Goal: Task Accomplishment & Management: Manage account settings

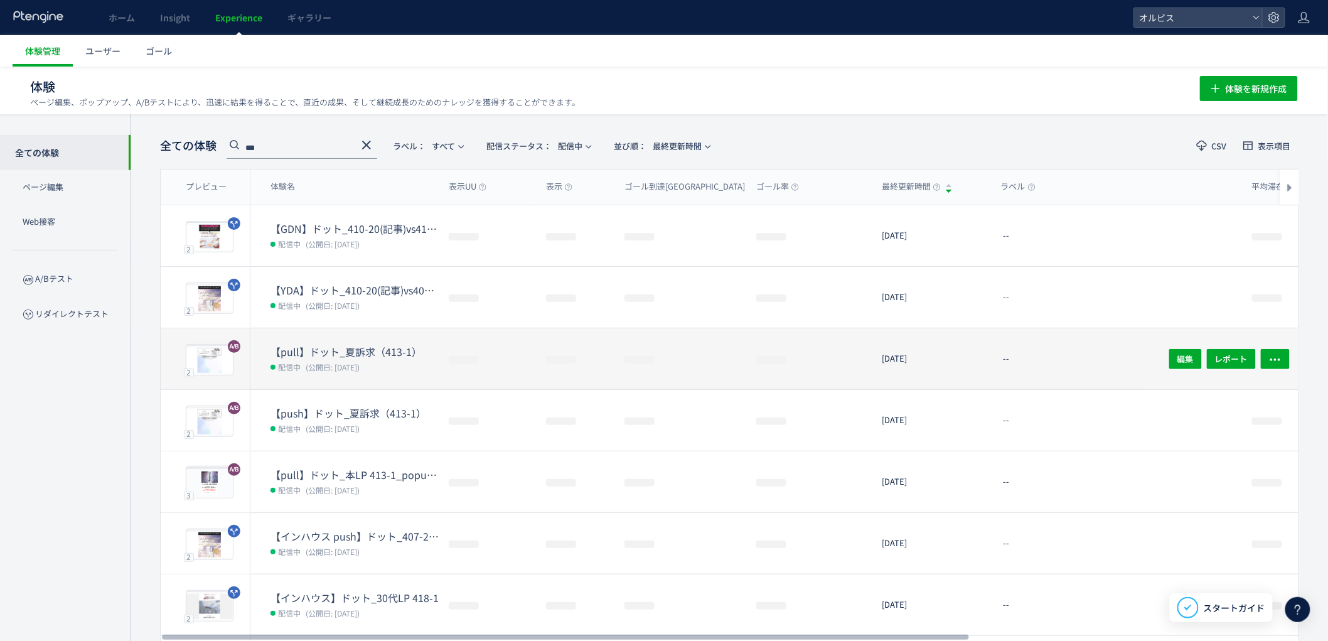
click at [360, 365] on span "(公開日: [DATE])" at bounding box center [333, 367] width 54 height 11
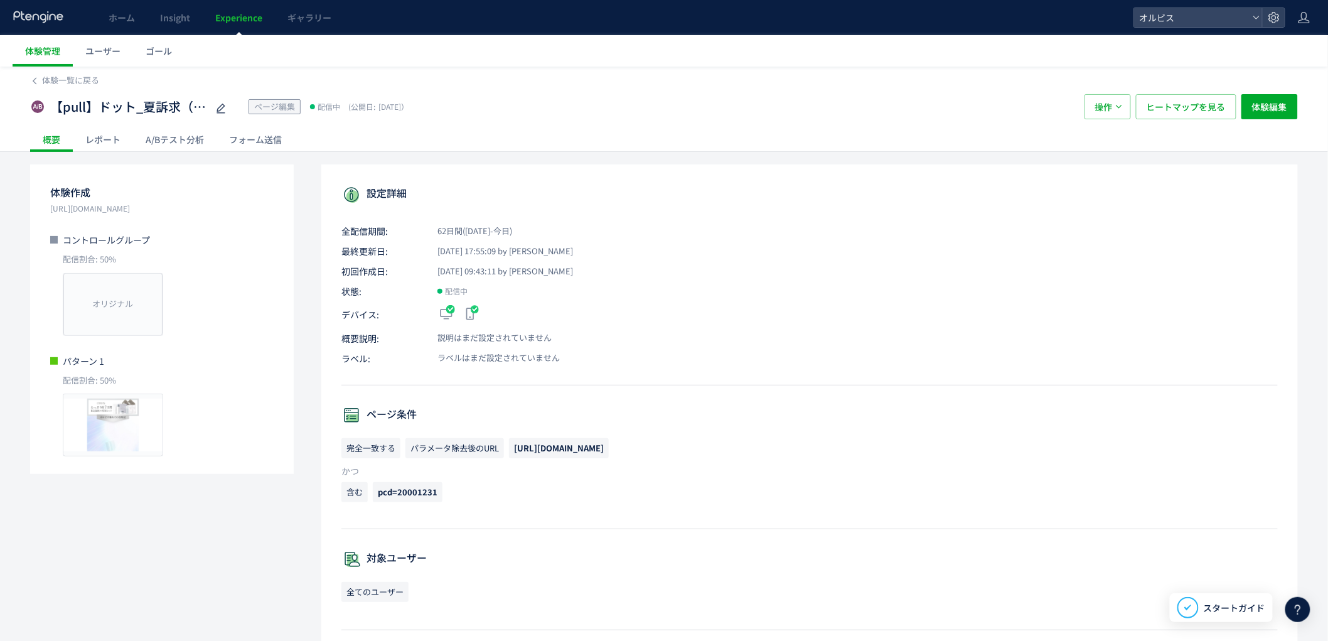
click at [172, 139] on div "A/Bテスト分析" at bounding box center [174, 139] width 83 height 25
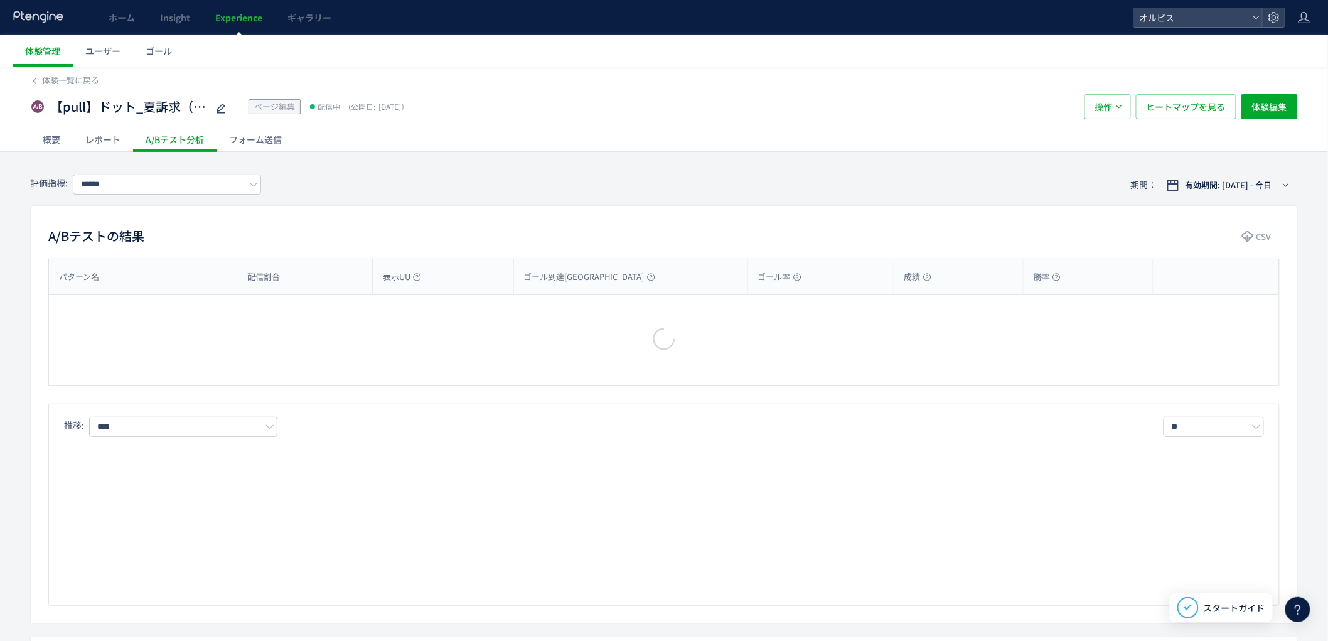
type input "**"
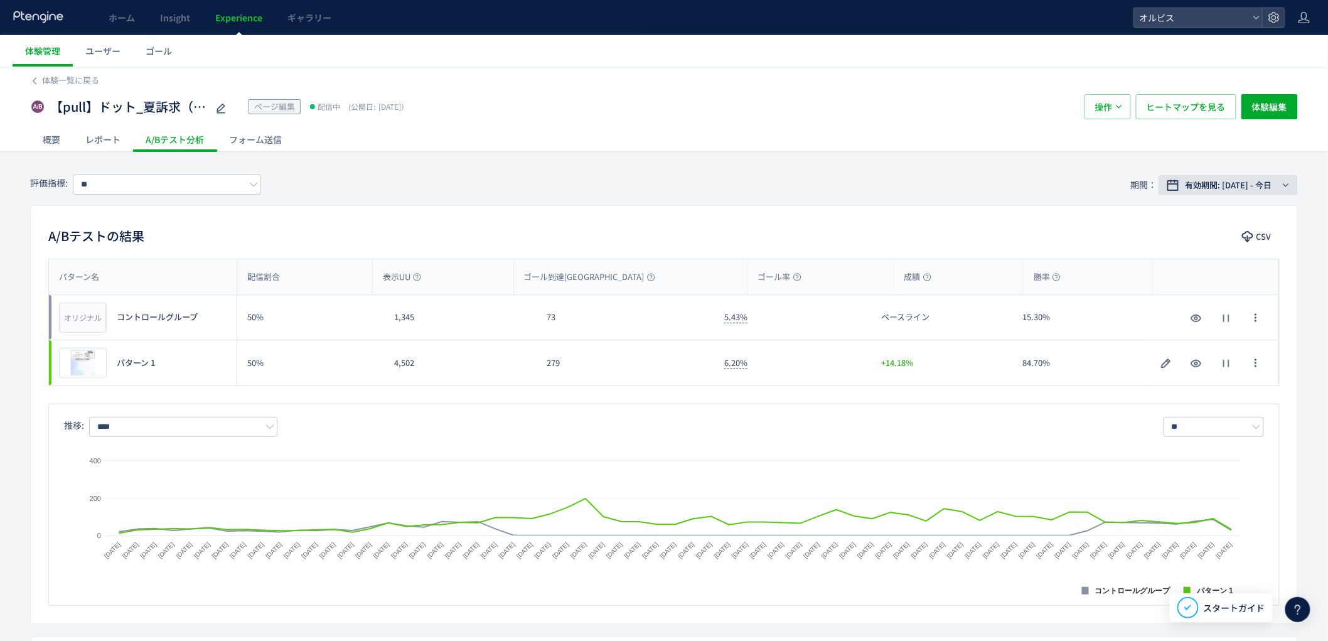
click at [1207, 178] on button "有効期間: [DATE] - 今日" at bounding box center [1228, 185] width 139 height 20
click at [1200, 394] on span "期間指定" at bounding box center [1186, 391] width 35 height 12
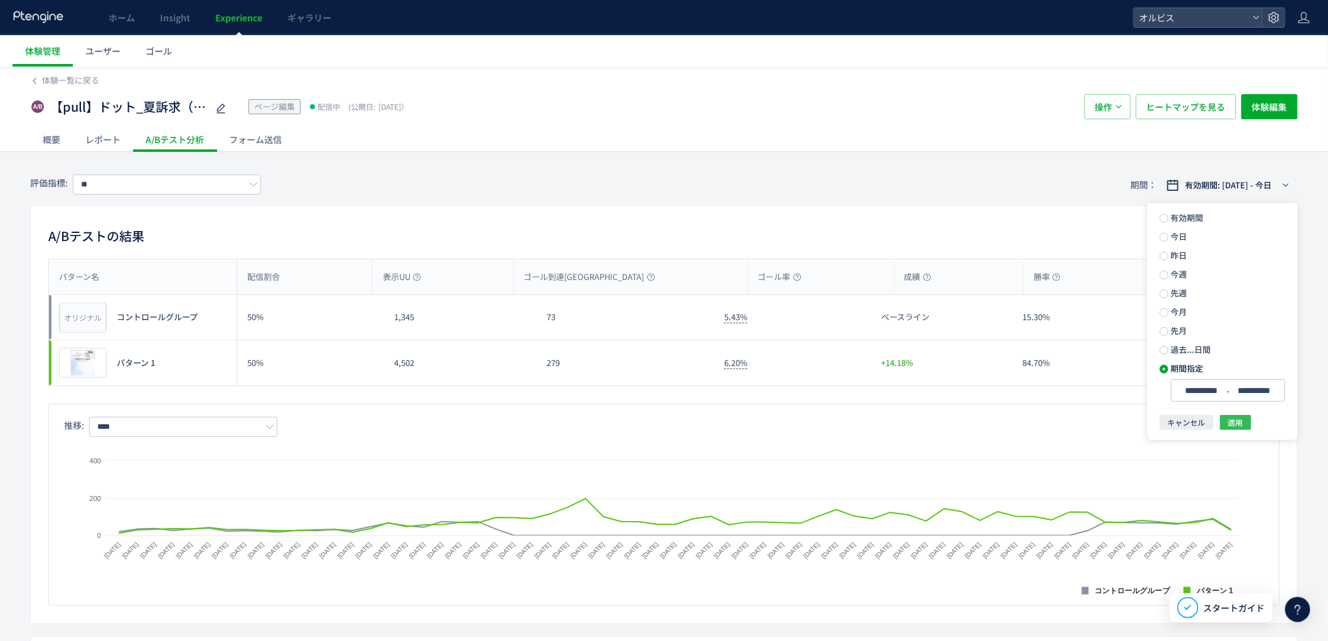
click at [0, 0] on button "適用" at bounding box center [0, 0] width 0 height 0
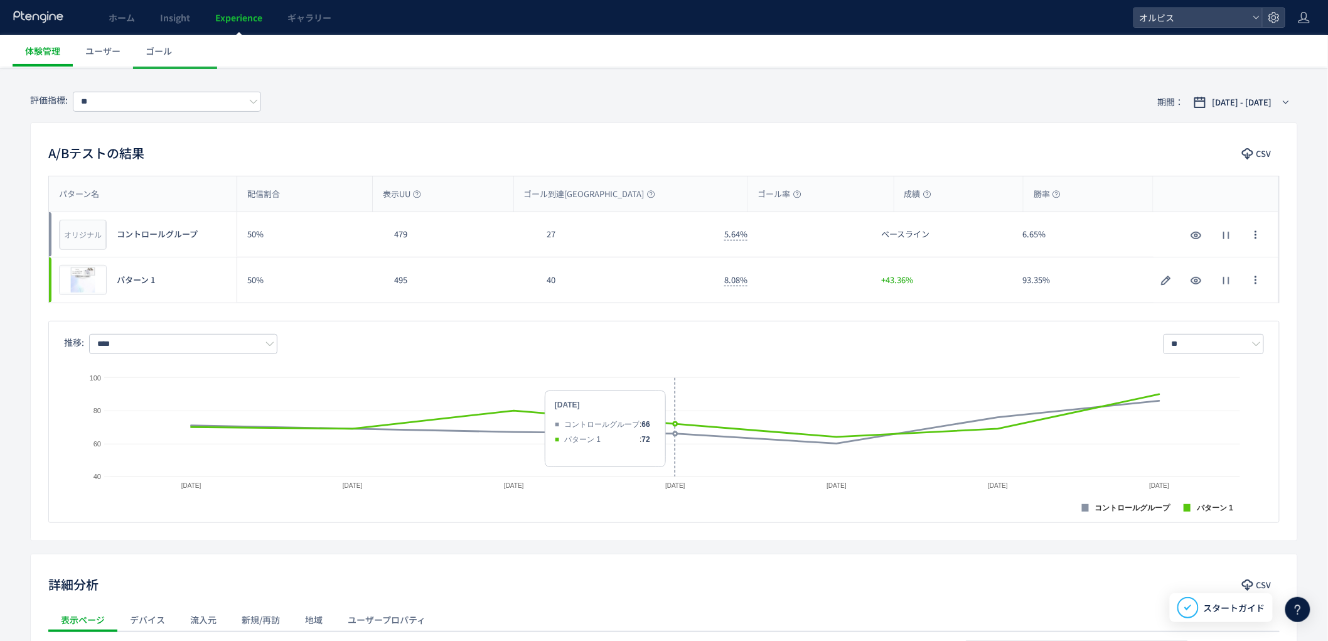
scroll to position [92, 0]
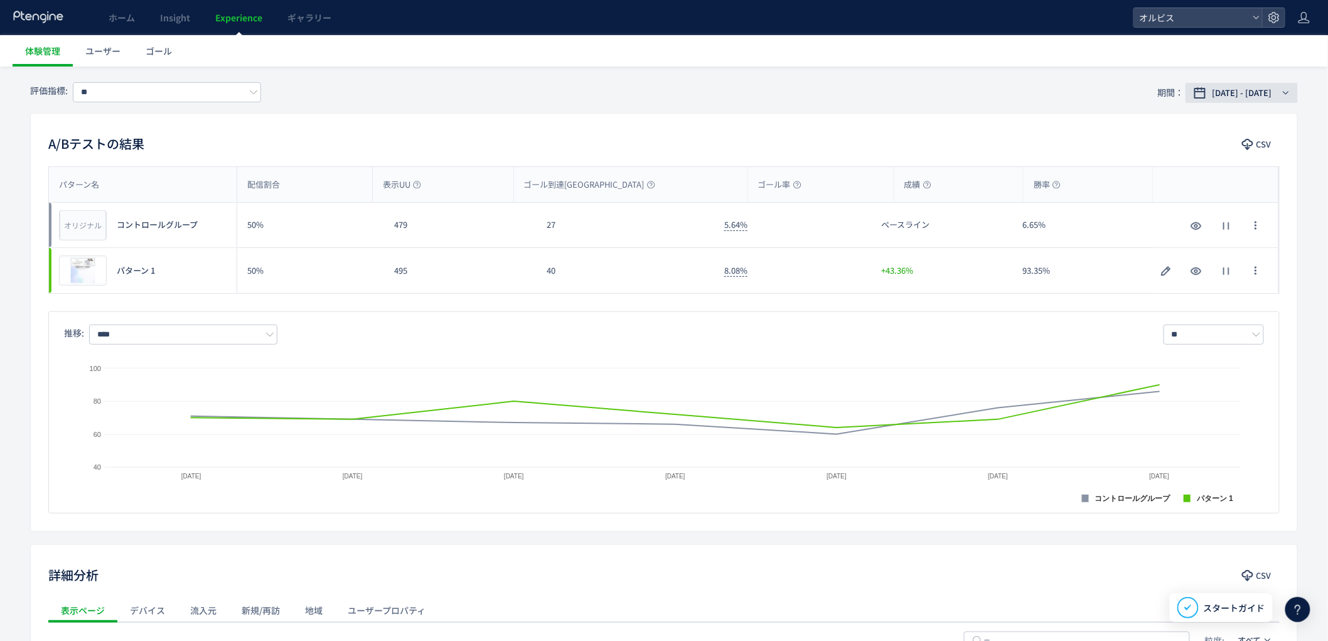
click at [1231, 102] on div "評価指標: ** 期間： [DATE] - [DATE]" at bounding box center [664, 92] width 1268 height 41
click at [1232, 97] on span "[DATE] - [DATE]" at bounding box center [1243, 93] width 60 height 13
click at [1184, 143] on span "今日" at bounding box center [1178, 144] width 19 height 12
click at [0, 0] on button "適用" at bounding box center [0, 0] width 0 height 0
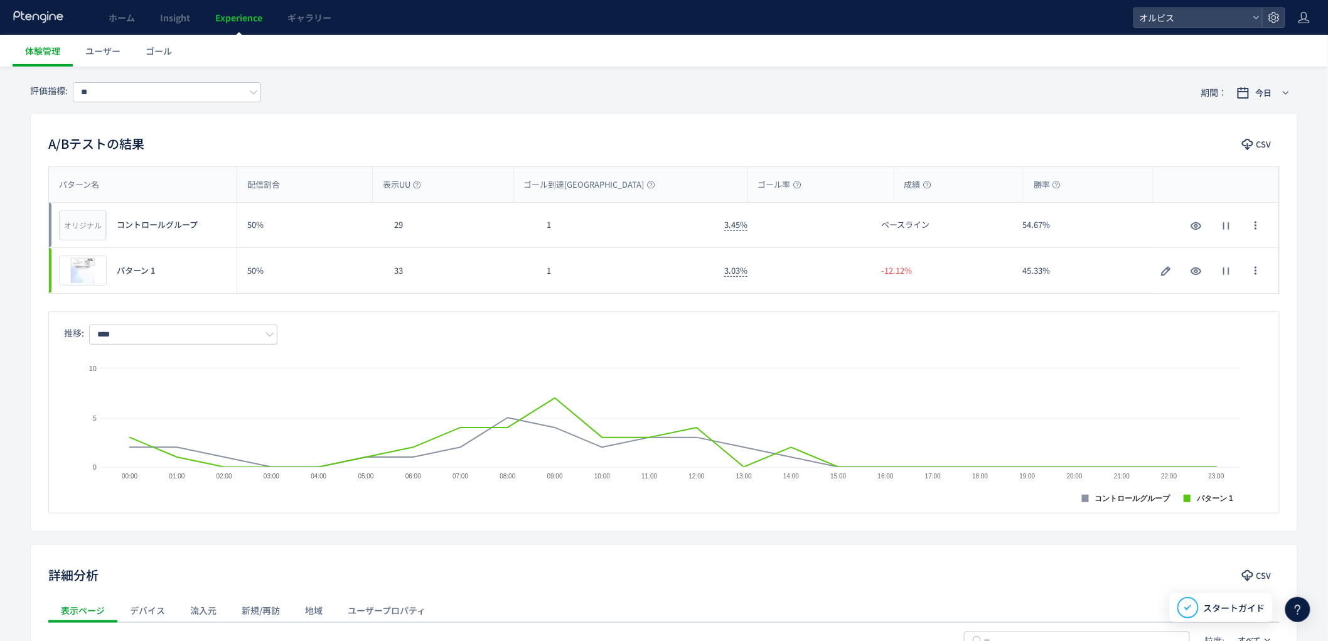
click at [240, 28] on link "Experience" at bounding box center [239, 17] width 72 height 35
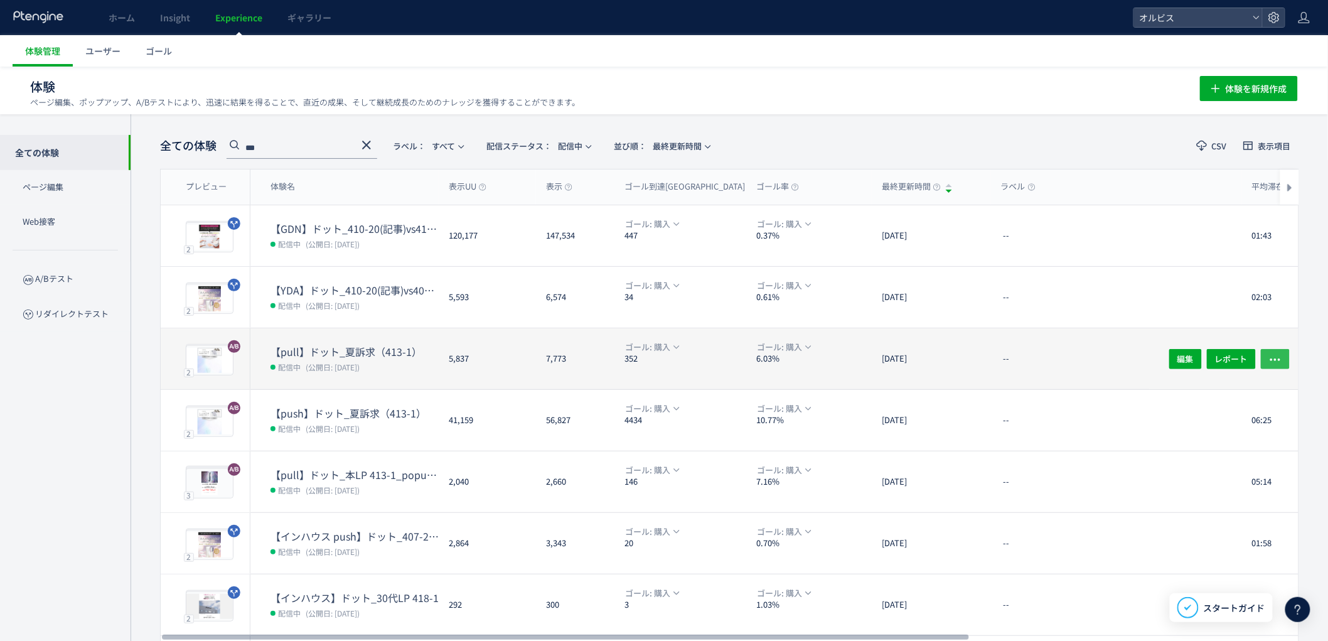
click at [1269, 360] on icon "button" at bounding box center [1275, 359] width 13 height 13
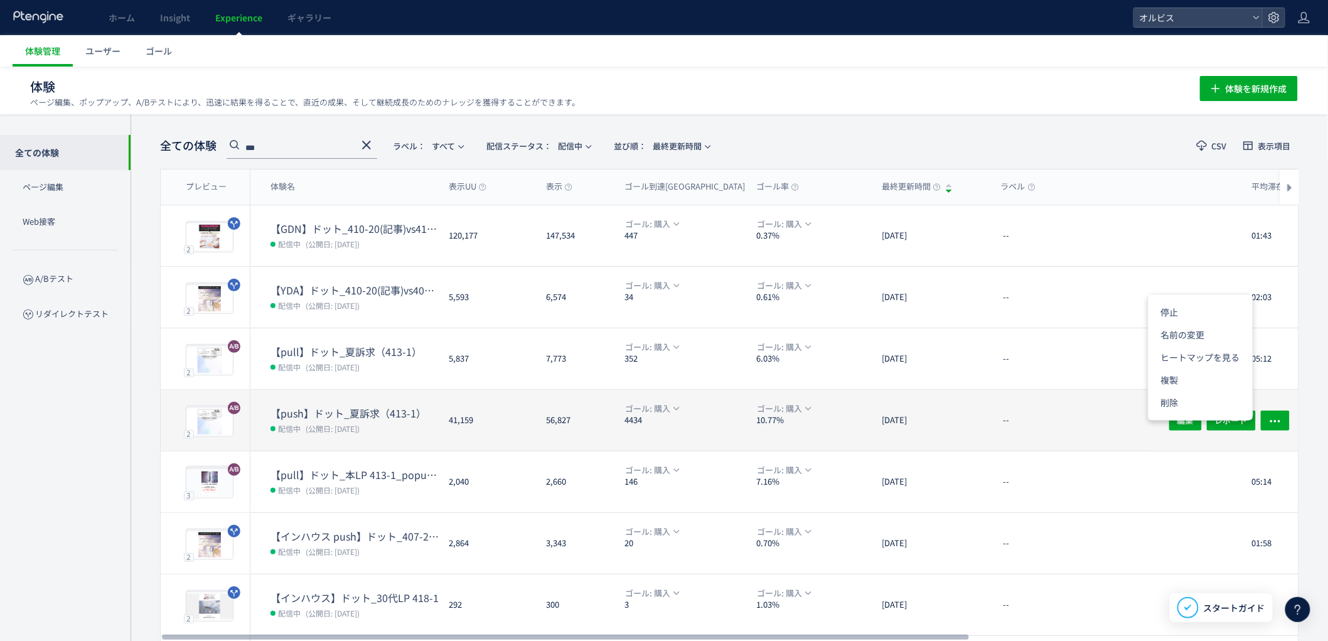
click at [1087, 414] on div "--" at bounding box center [1116, 420] width 251 height 61
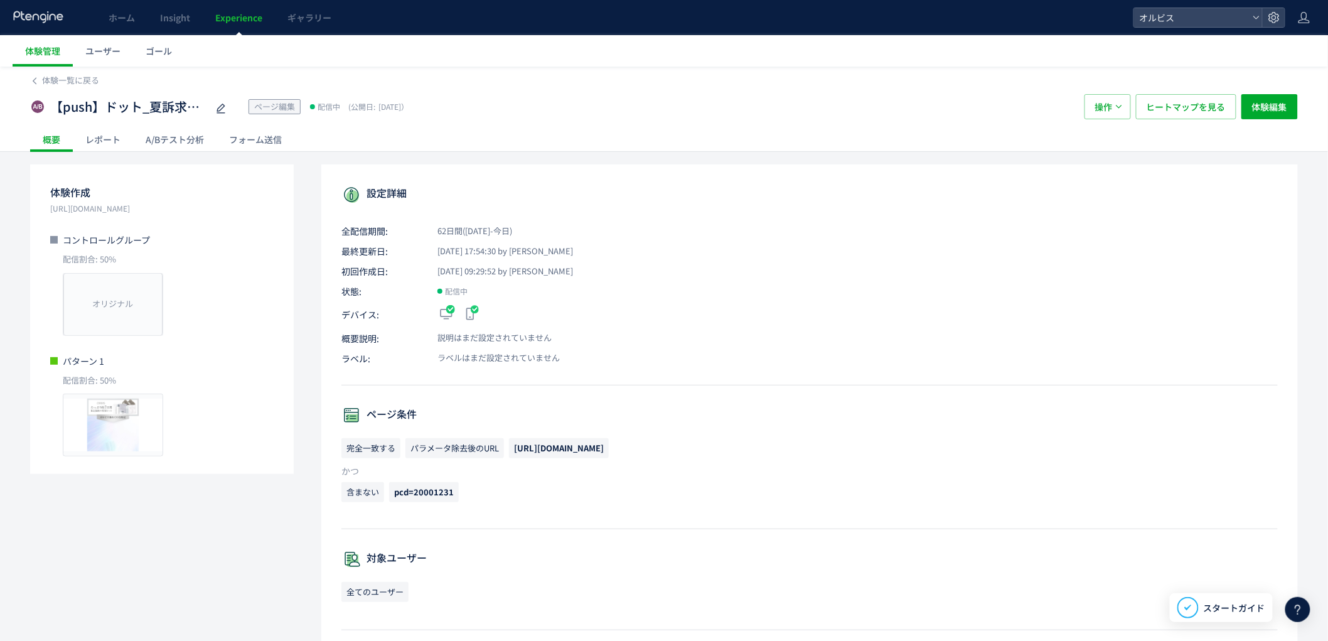
click at [230, 28] on link "Experience" at bounding box center [239, 17] width 72 height 35
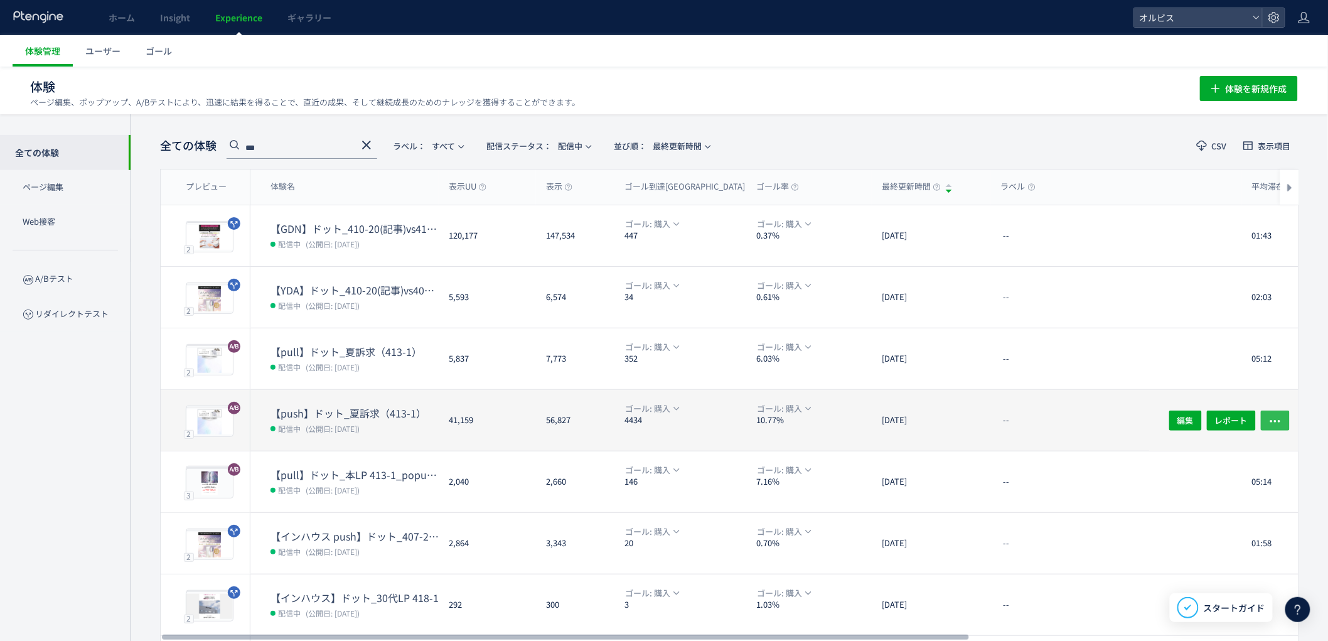
click at [1261, 419] on button "button" at bounding box center [1275, 420] width 29 height 20
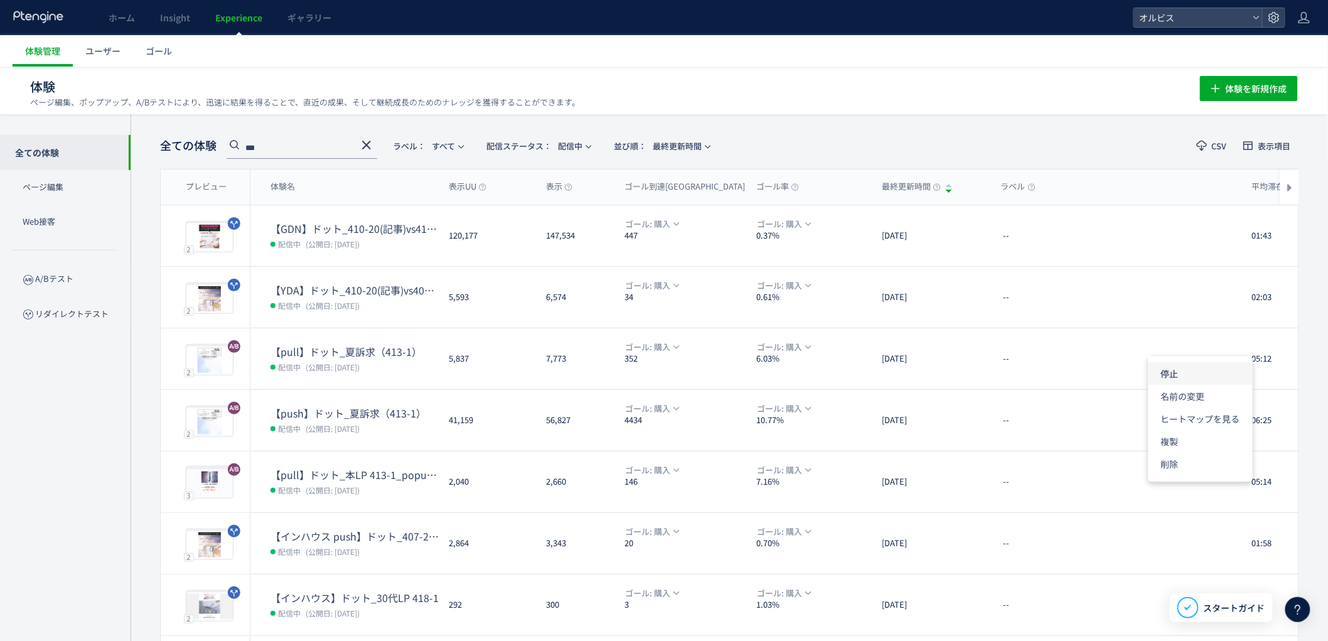
click at [1181, 377] on li "停止" at bounding box center [1201, 373] width 104 height 23
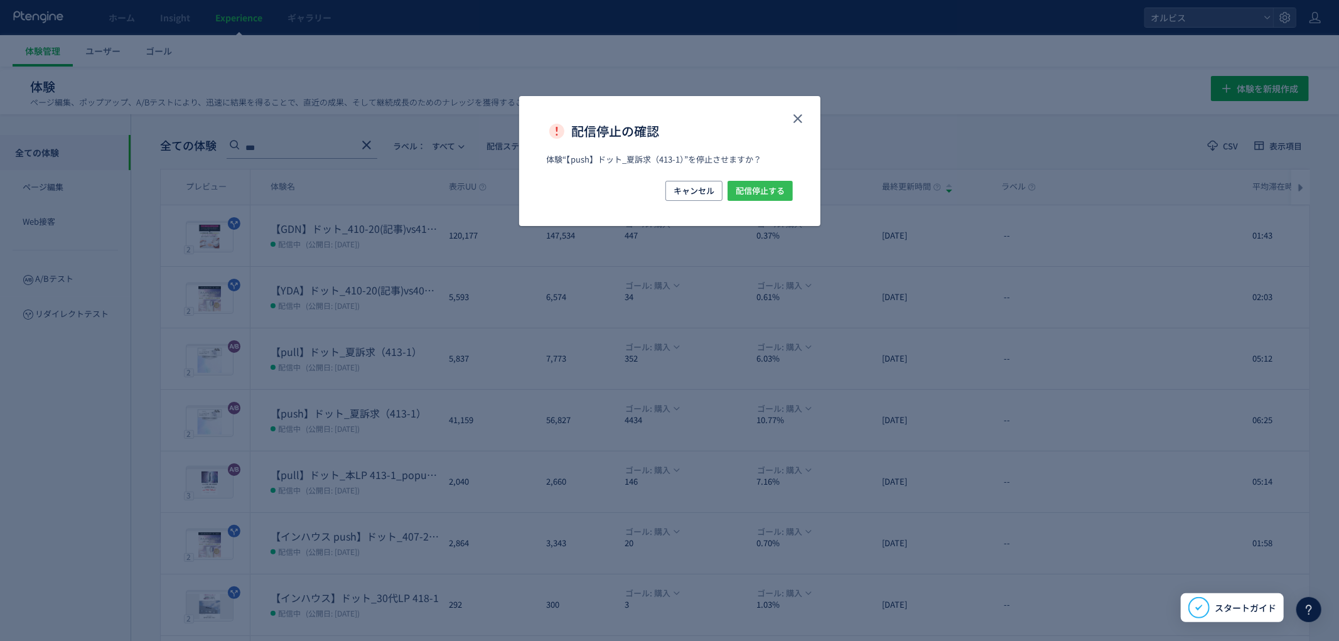
click at [781, 185] on span "配信停止する" at bounding box center [760, 191] width 49 height 20
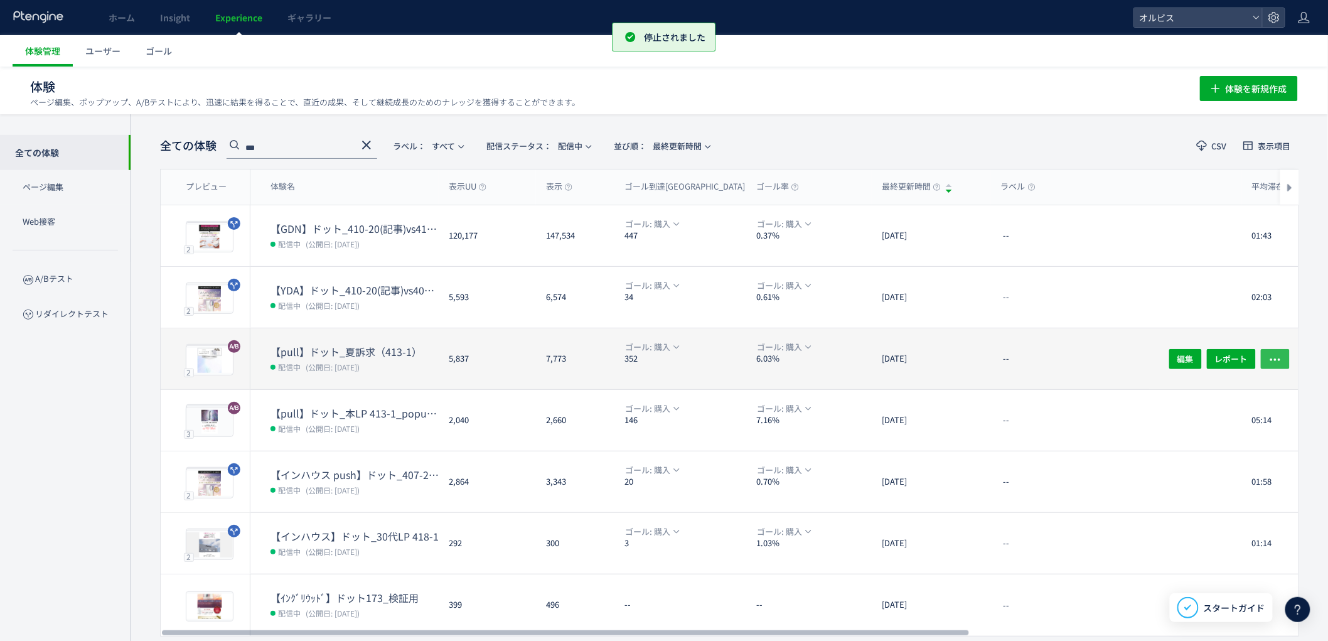
click at [1276, 356] on icon "button" at bounding box center [1275, 359] width 13 height 13
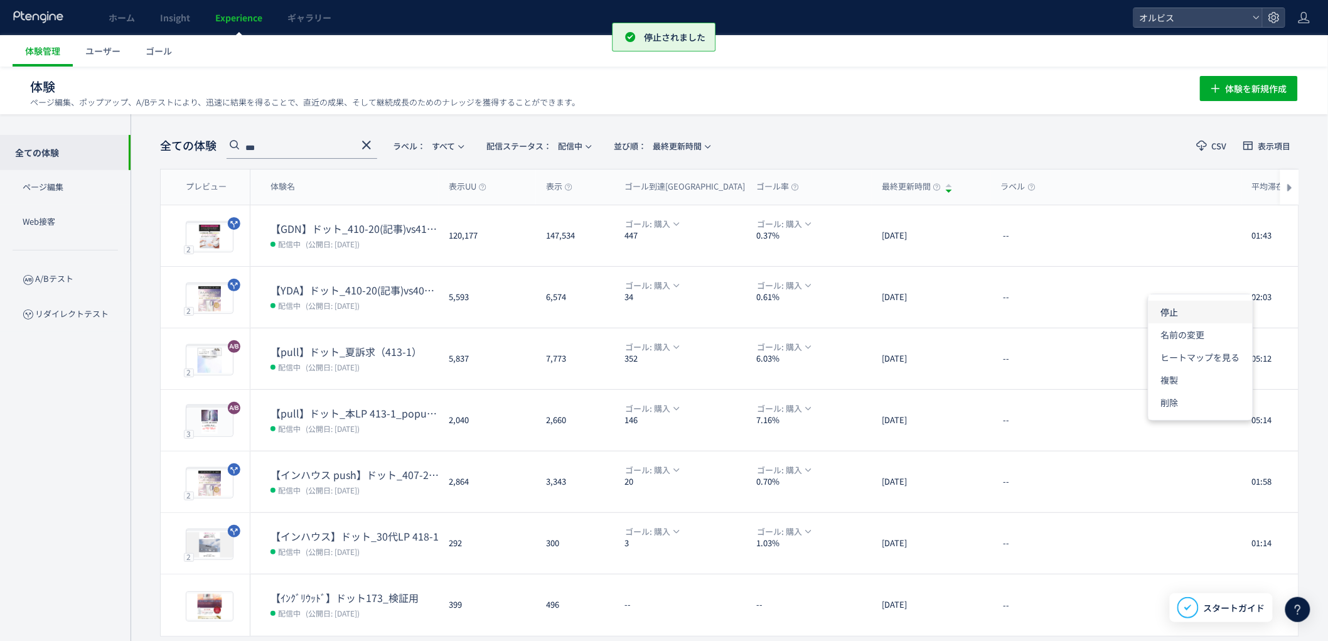
click at [1187, 312] on li "停止" at bounding box center [1201, 312] width 104 height 23
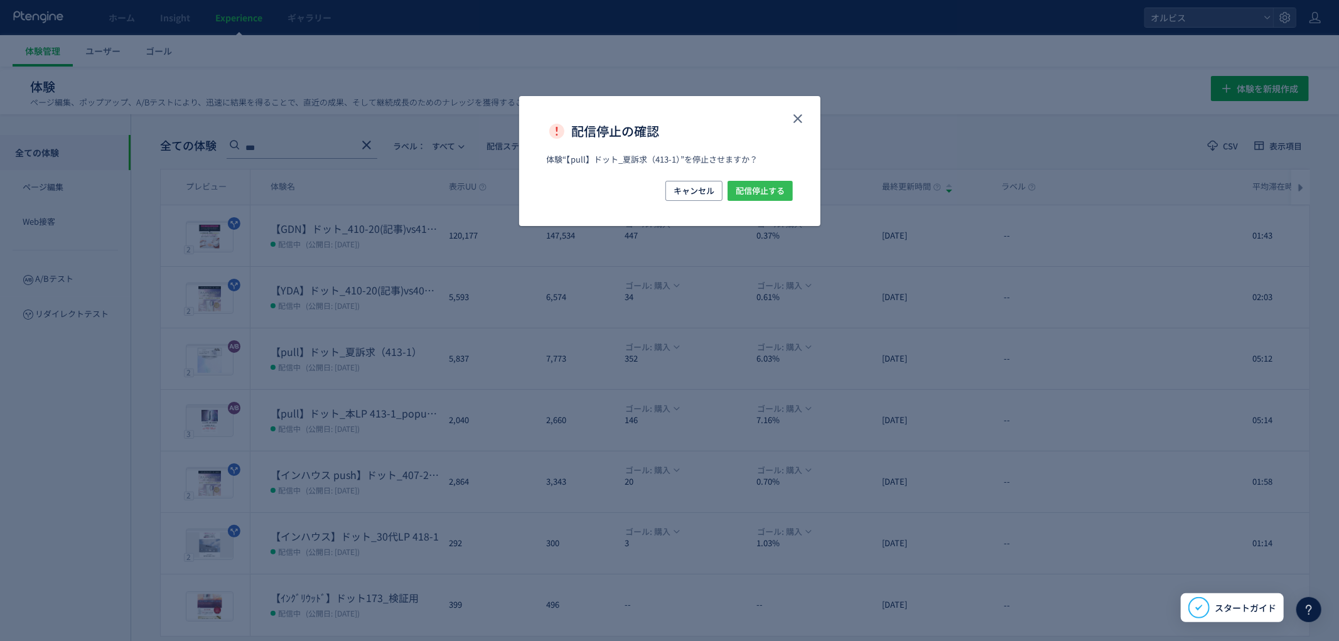
click at [782, 193] on span "配信停止する" at bounding box center [760, 191] width 49 height 20
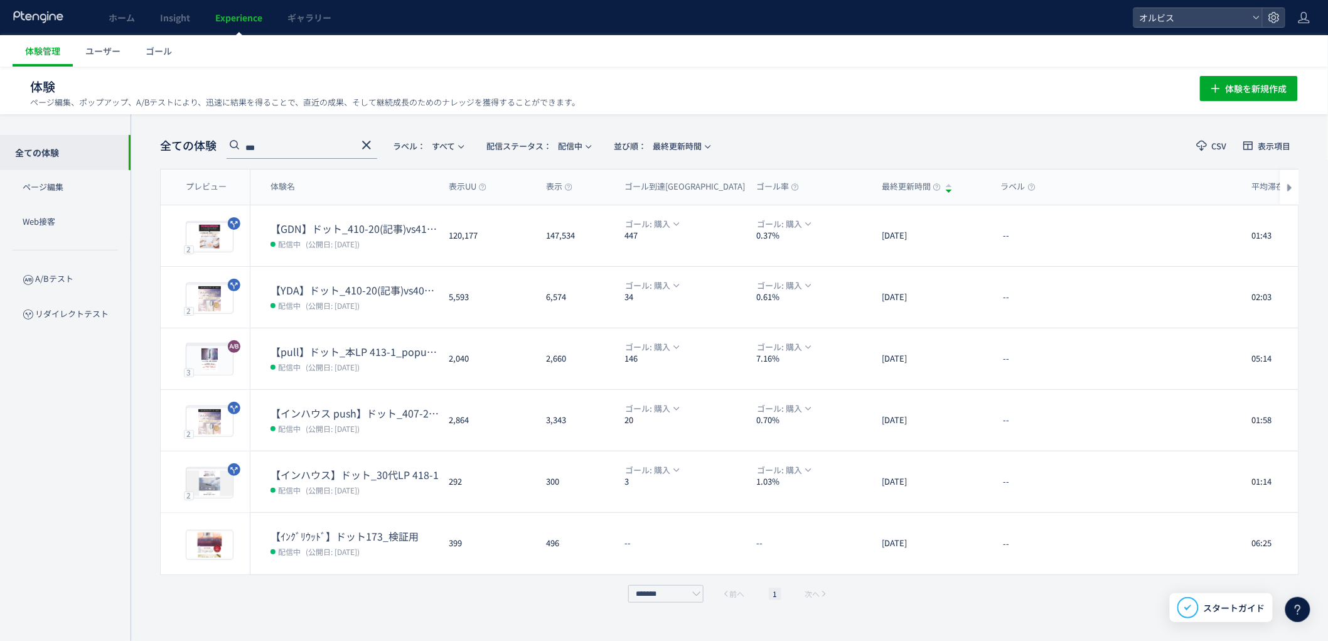
click at [364, 146] on icon at bounding box center [366, 144] width 15 height 15
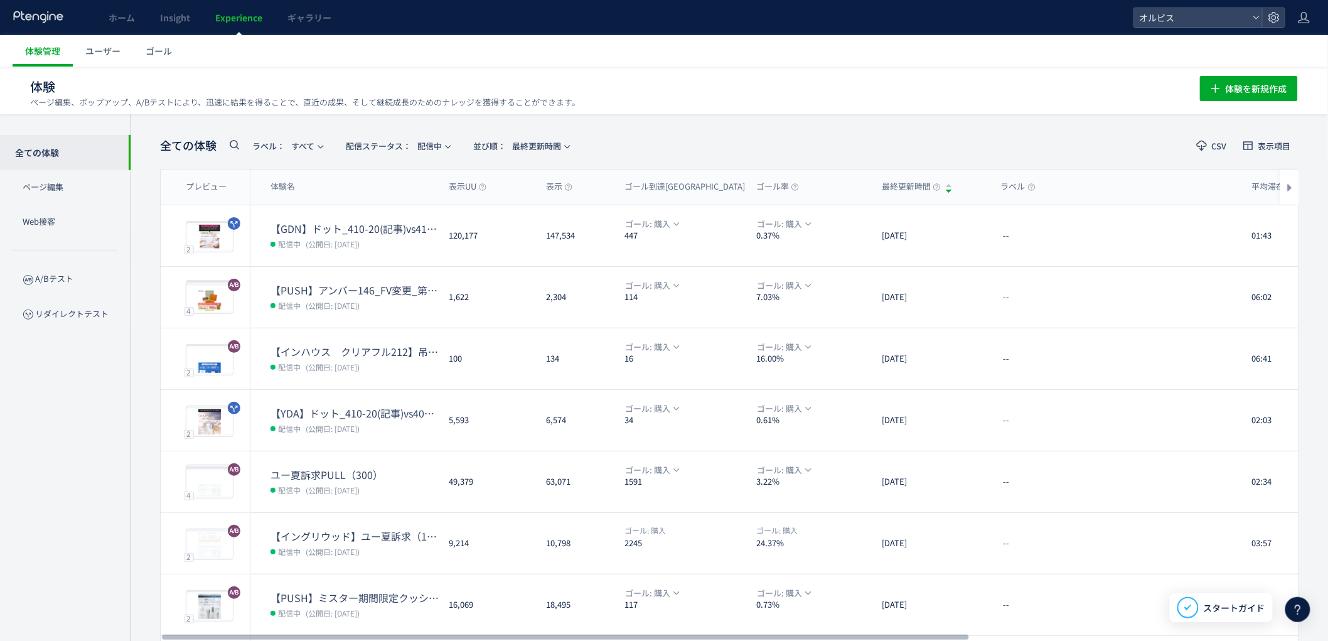
drag, startPoint x: 230, startPoint y: 146, endPoint x: 242, endPoint y: 177, distance: 33.6
click at [232, 145] on icon at bounding box center [234, 144] width 15 height 15
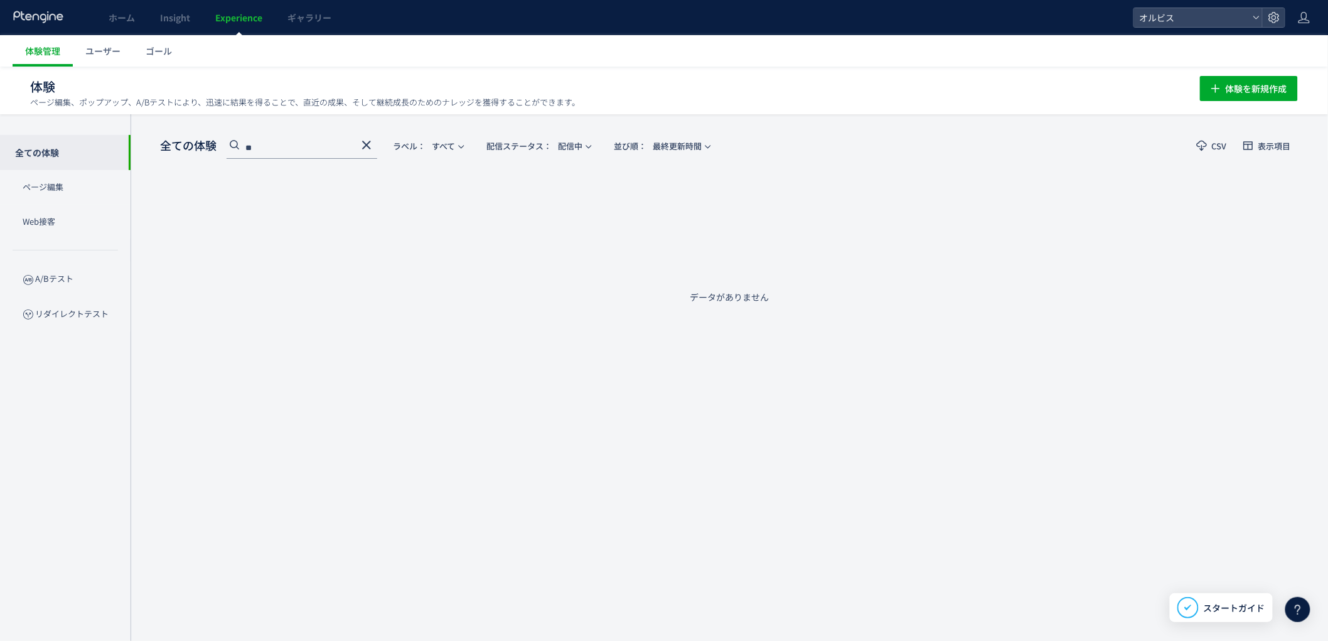
type input "*"
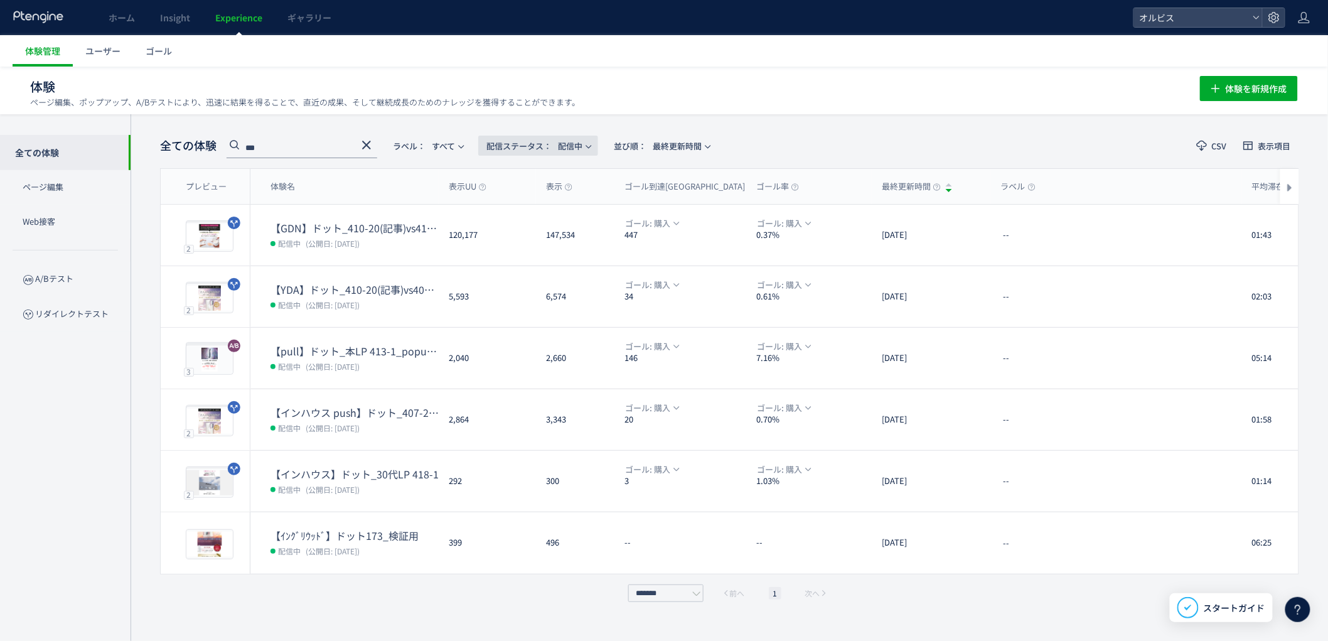
type input "***"
click at [559, 139] on span "配信ステータス​： 配信中" at bounding box center [535, 146] width 96 height 21
click at [545, 249] on li "停止中" at bounding box center [541, 248] width 51 height 23
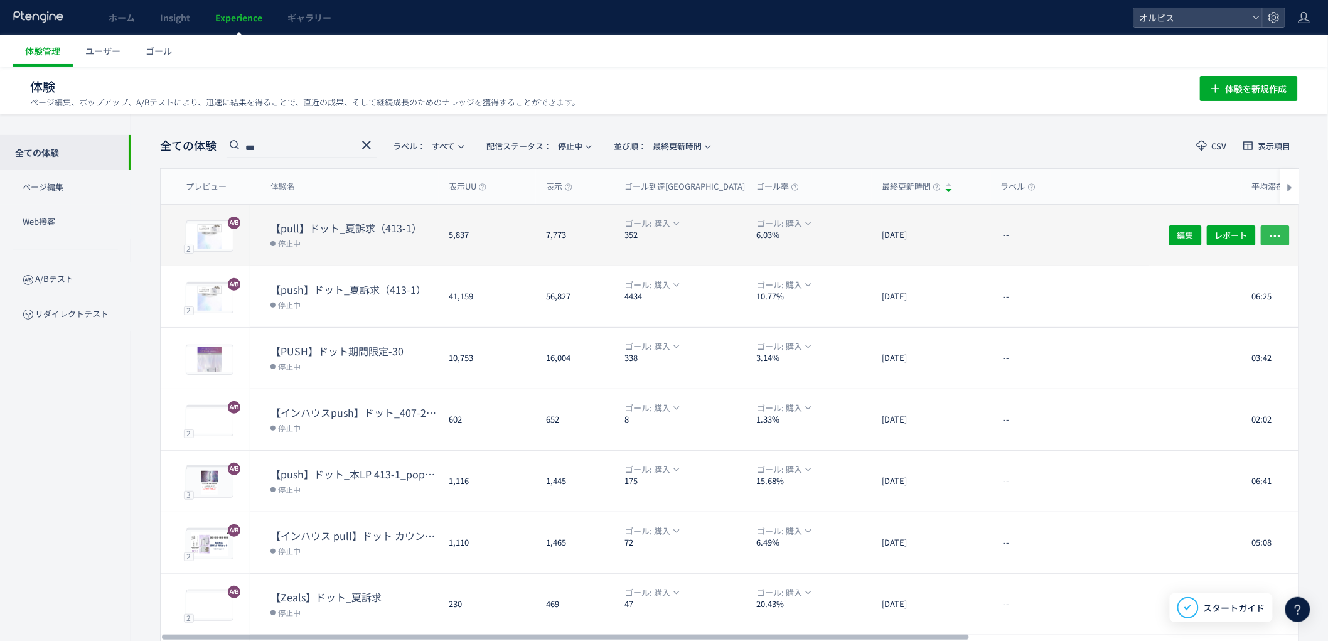
click at [1278, 237] on icon "button" at bounding box center [1275, 236] width 13 height 13
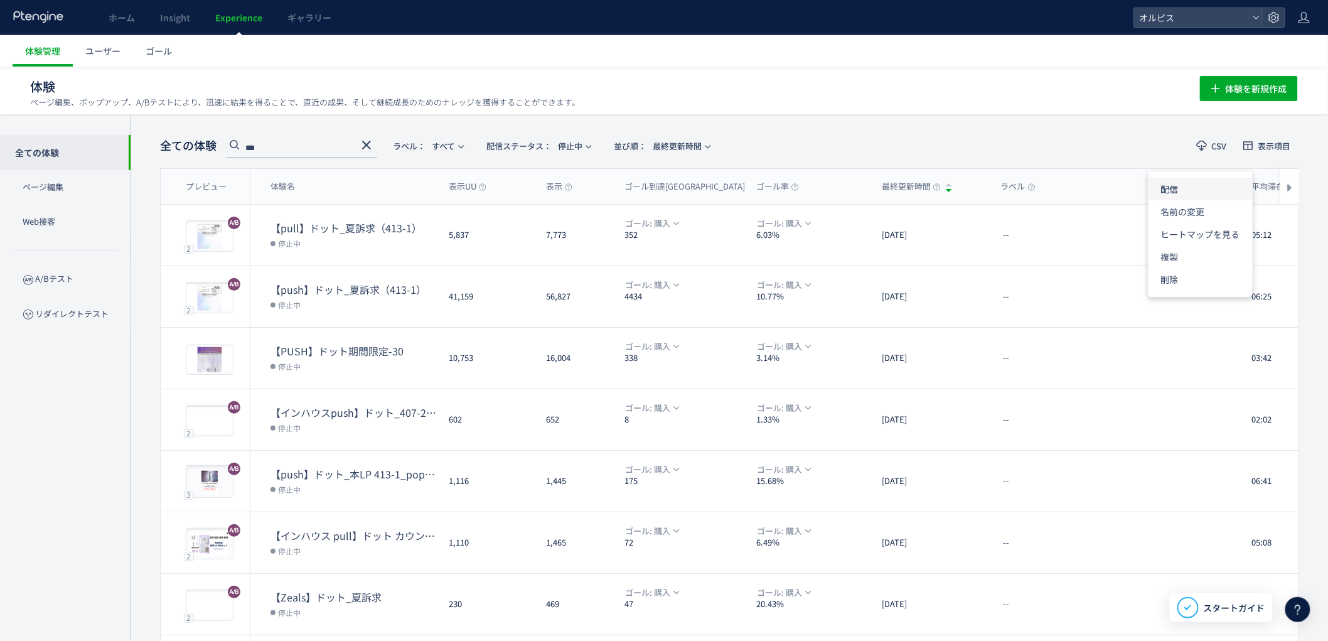
click at [1190, 190] on li "配信" at bounding box center [1201, 189] width 104 height 23
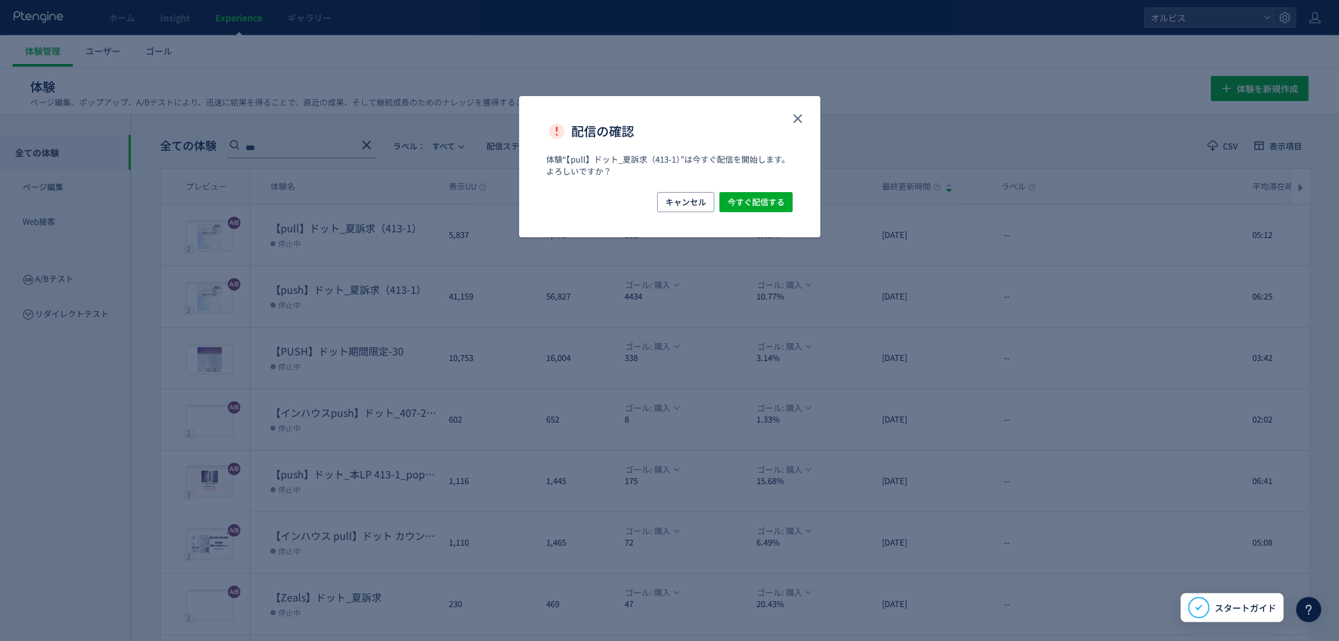
click at [1279, 292] on div "配信の確認 体験“【pull】ドット_夏訴求（413-1）”は今すぐ配信を開始します。よろしいですか？ キャンセル 今すぐ配信する" at bounding box center [669, 320] width 1339 height 641
click at [767, 205] on span "今すぐ配信する" at bounding box center [756, 202] width 57 height 20
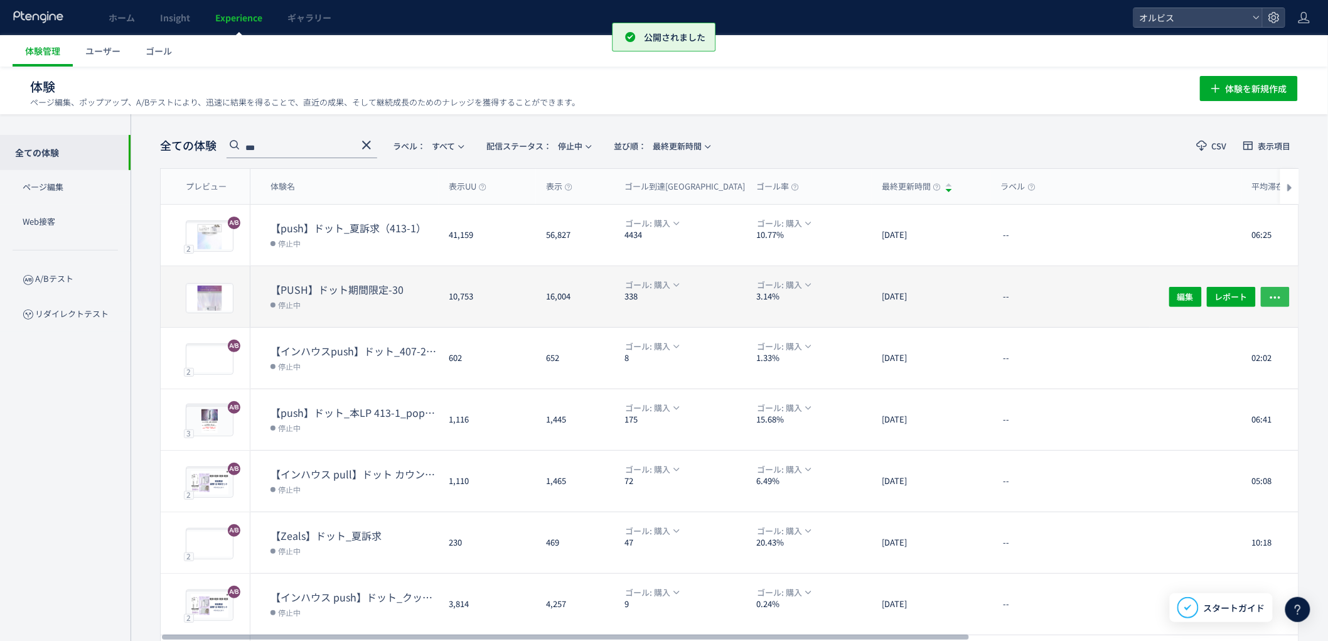
click at [1279, 291] on icon "button" at bounding box center [1275, 297] width 13 height 13
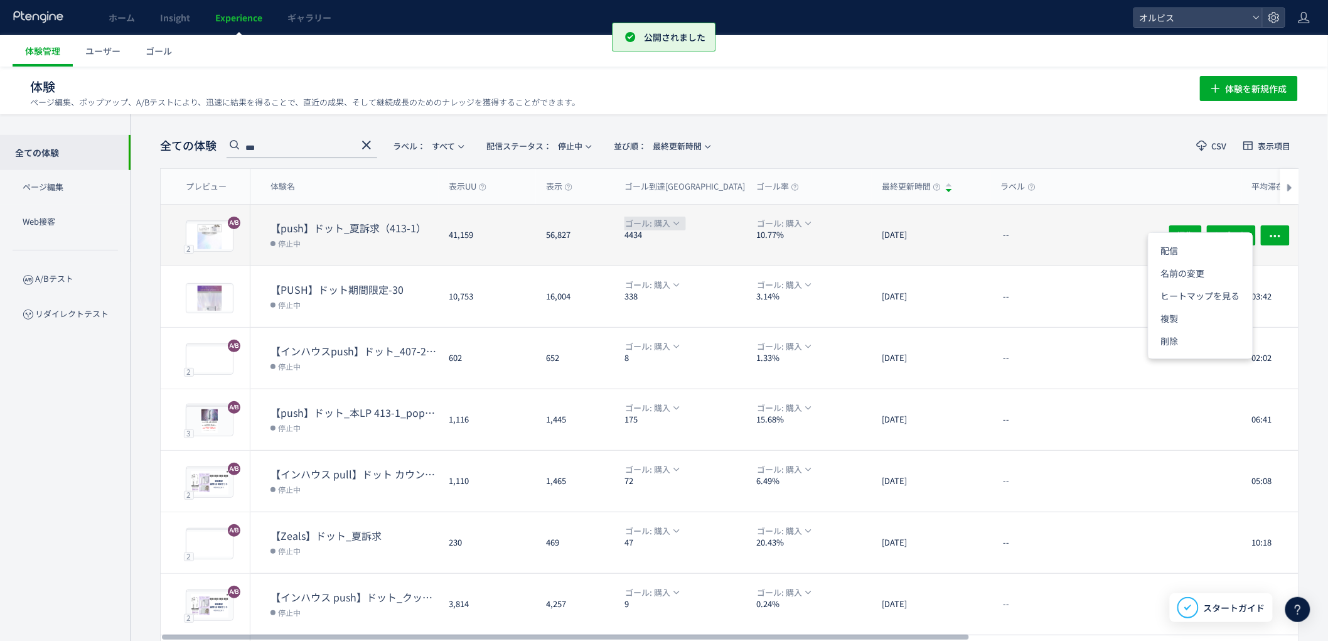
click at [647, 222] on span "ゴール: 購入" at bounding box center [647, 224] width 45 height 14
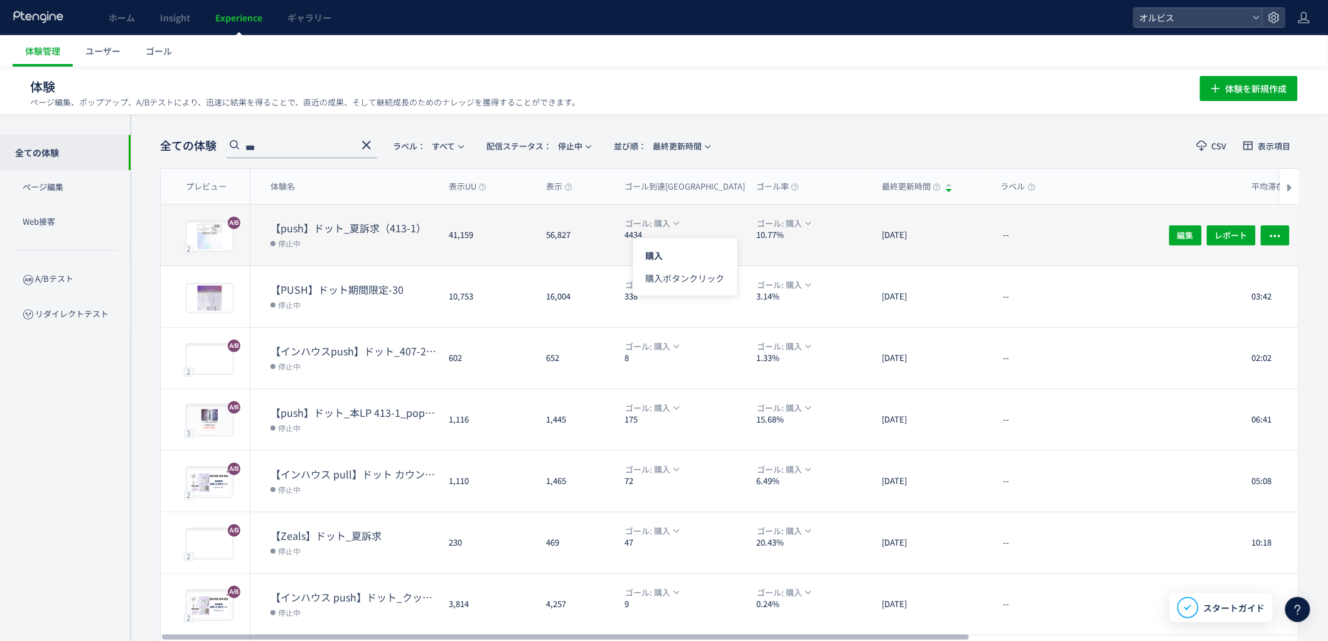
click at [1053, 235] on div "--" at bounding box center [1116, 235] width 251 height 61
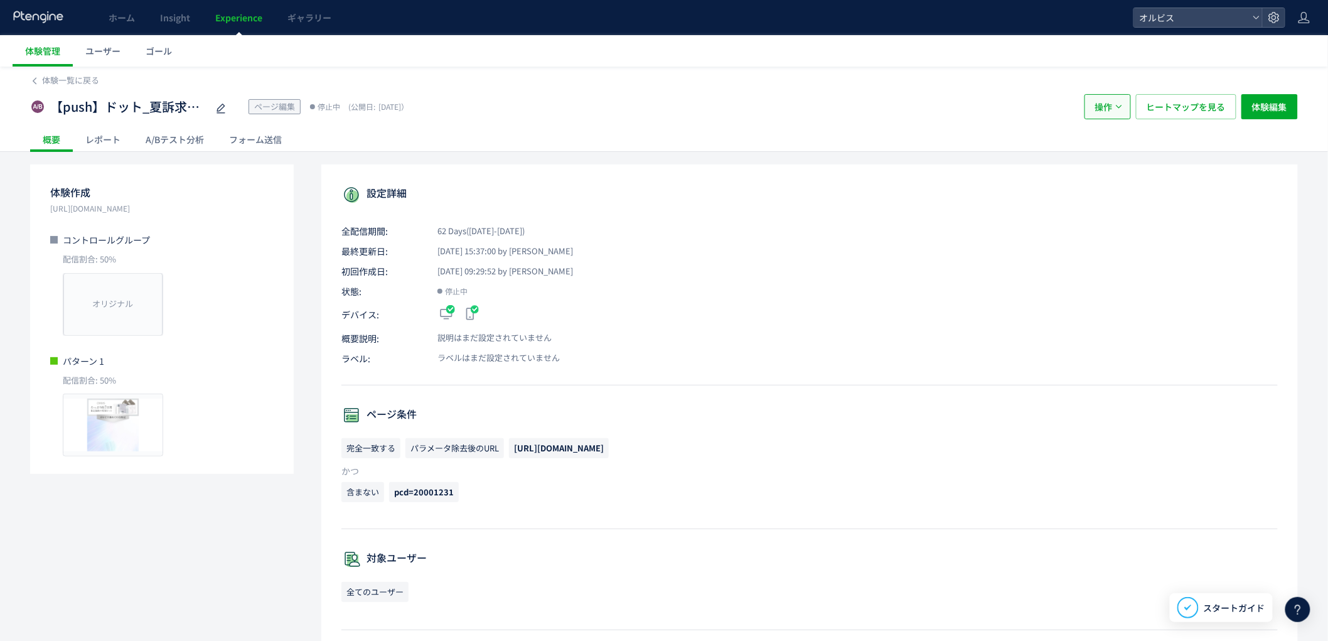
click at [1122, 107] on button "操作" at bounding box center [1108, 106] width 46 height 25
click at [1101, 149] on li "配信" at bounding box center [1108, 145] width 43 height 23
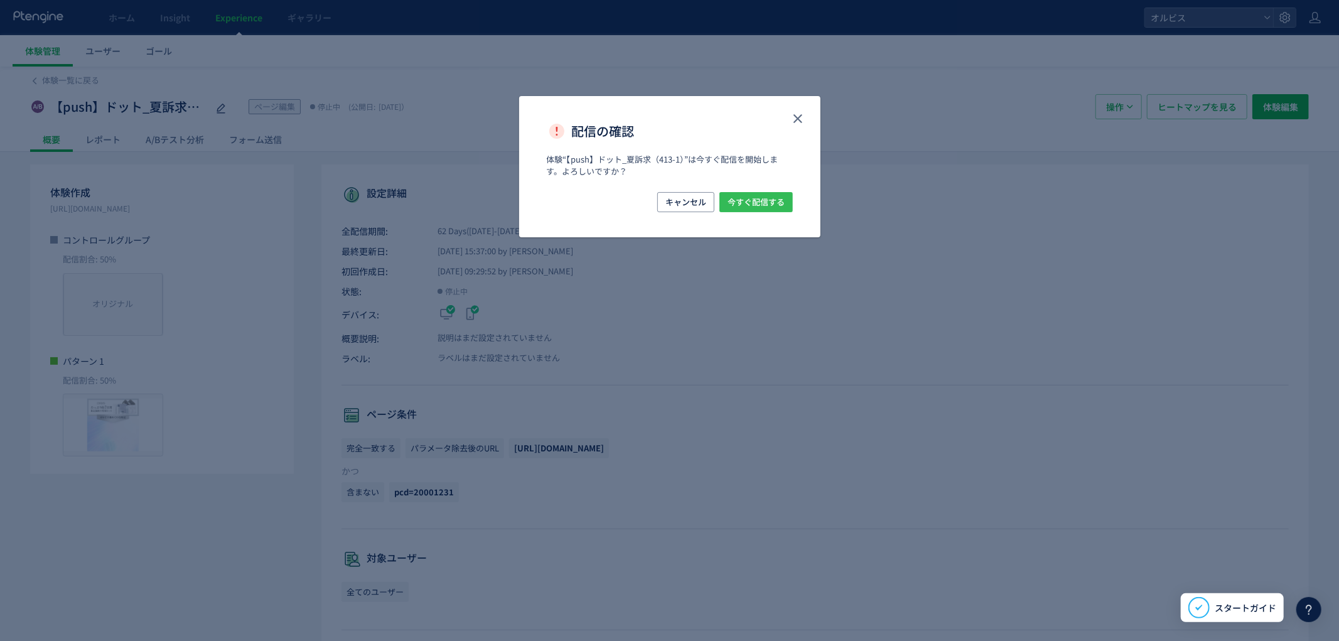
click at [756, 208] on span "今すぐ配信する" at bounding box center [756, 202] width 57 height 20
